Goal: Check status: Check status

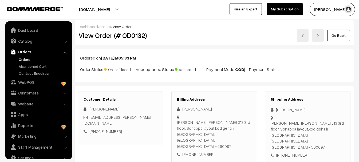
scroll to position [9, 0]
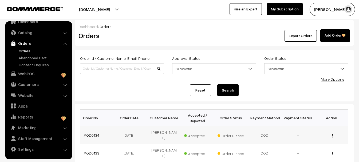
click at [86, 133] on link "#OD0134" at bounding box center [92, 135] width 16 height 5
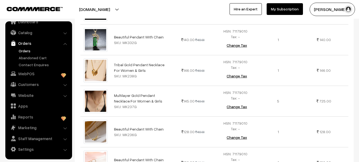
scroll to position [1069, 0]
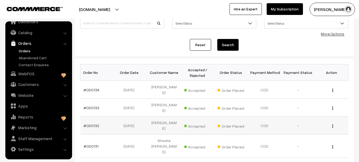
scroll to position [53, 0]
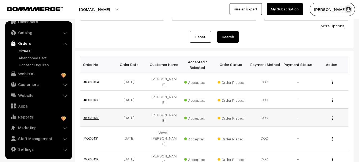
click at [94, 115] on link "#OD0132" at bounding box center [92, 117] width 16 height 5
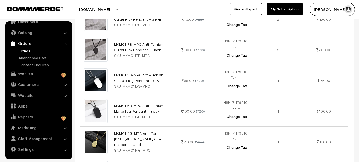
scroll to position [160, 0]
